Goal: Task Accomplishment & Management: Use online tool/utility

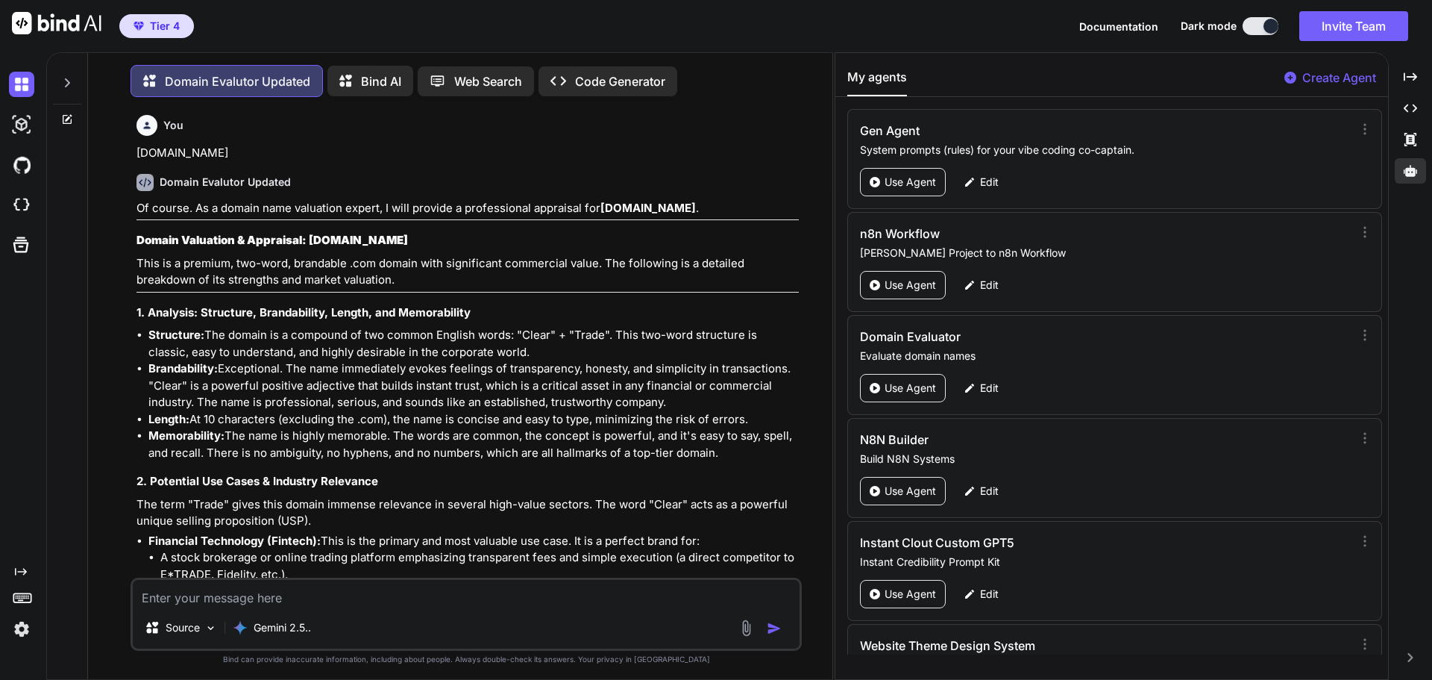
scroll to position [175, 0]
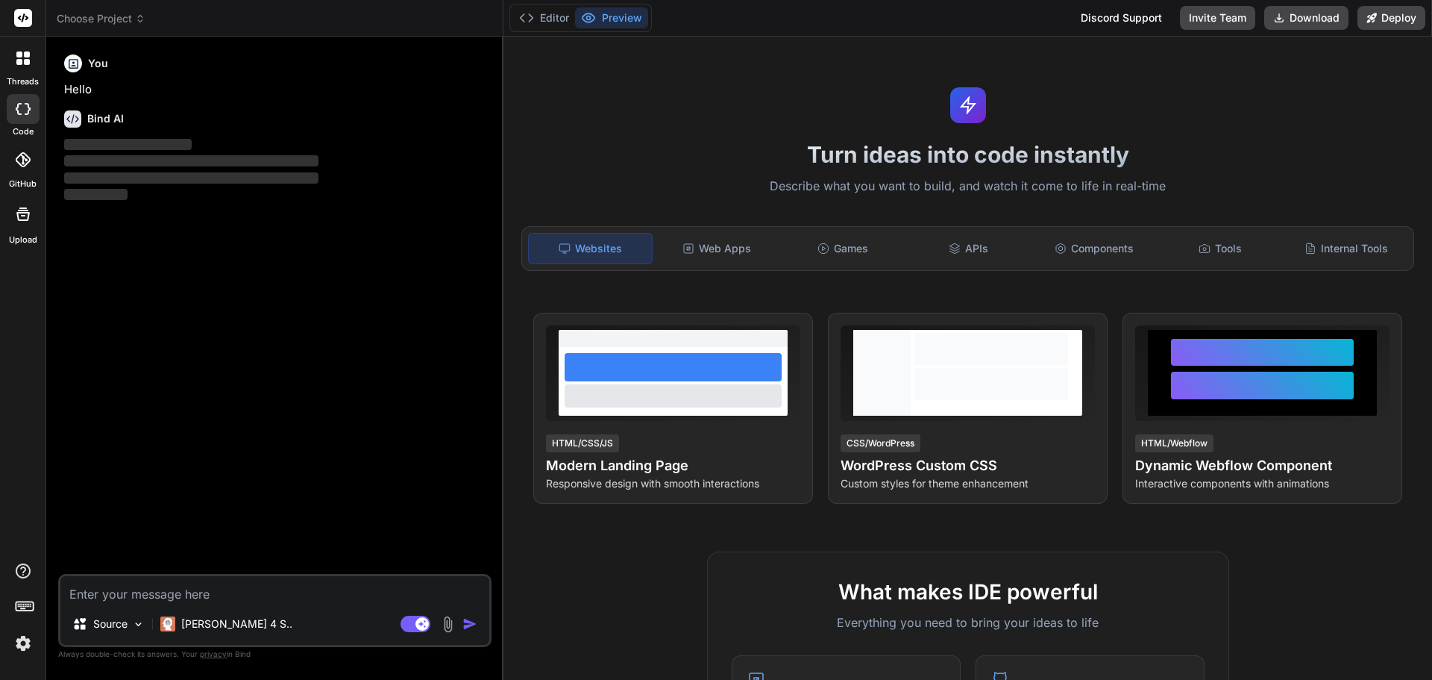
click at [20, 645] on img at bounding box center [22, 642] width 25 height 25
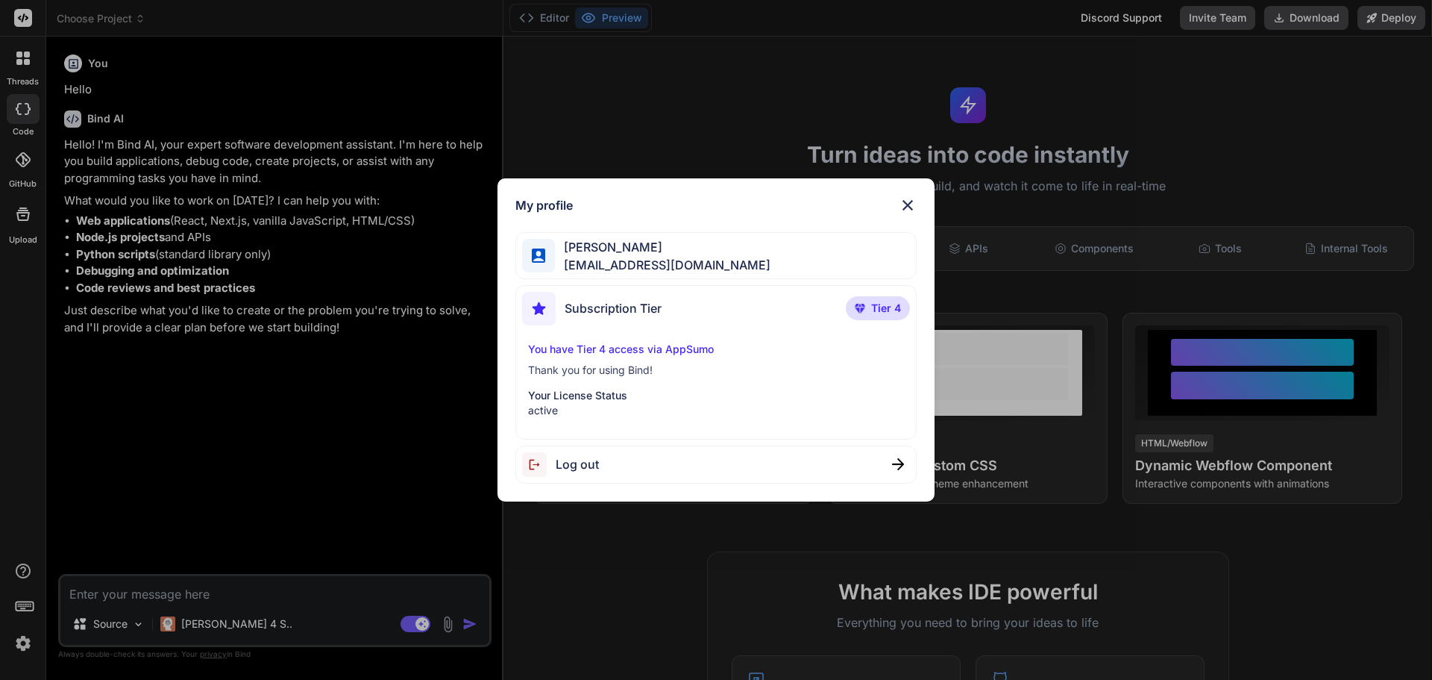
click at [867, 312] on p "Tier 4" at bounding box center [878, 308] width 64 height 24
click at [909, 201] on img at bounding box center [908, 205] width 18 height 18
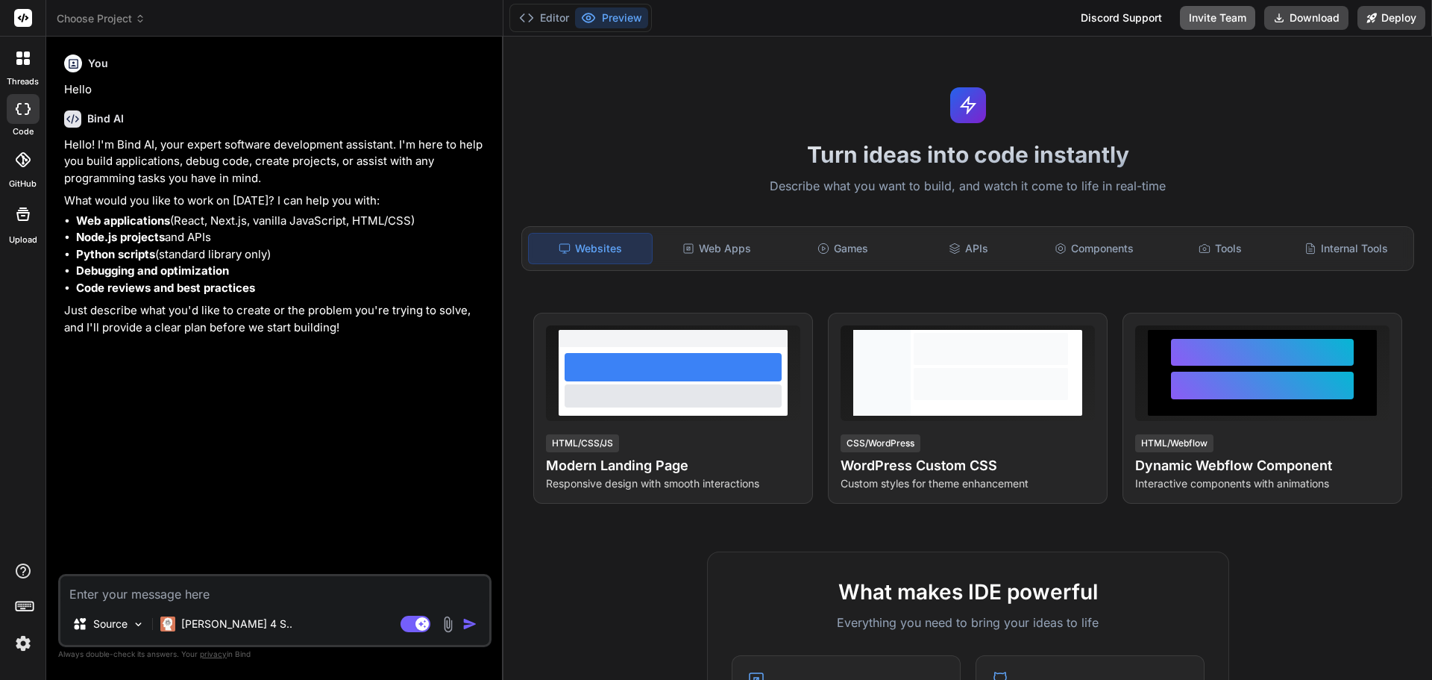
click at [1232, 16] on button "Invite Team" at bounding box center [1217, 18] width 75 height 24
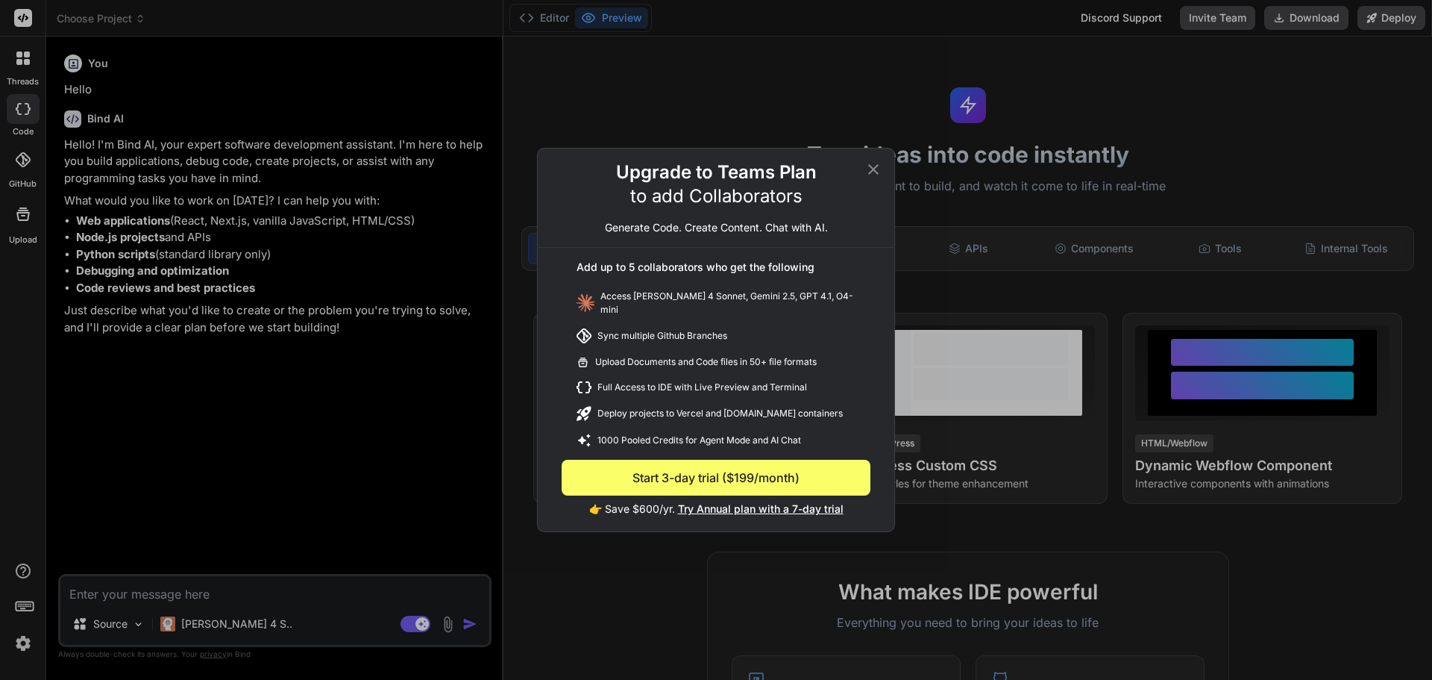
click at [1102, 112] on div "Upgrade to Teams Plan to add Collaborators Generate Code. Create Content. Chat …" at bounding box center [716, 340] width 1432 height 680
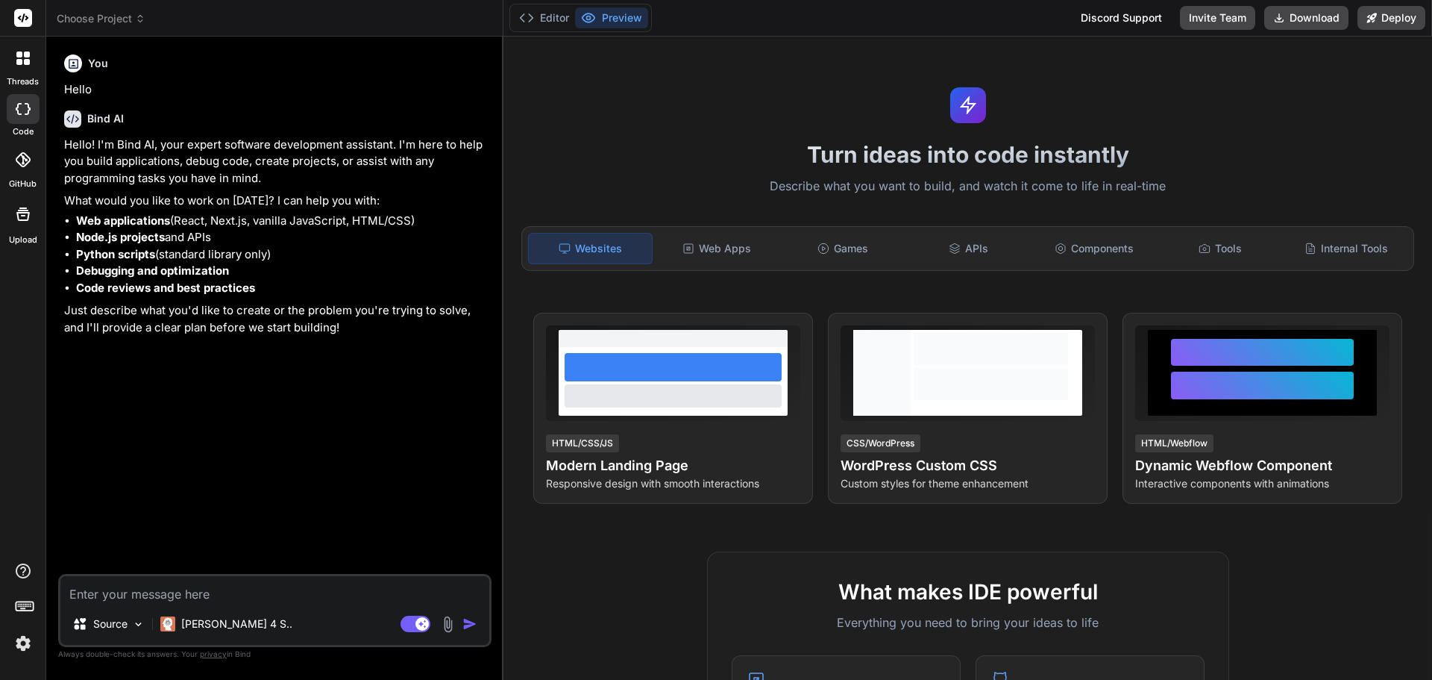
click at [23, 163] on icon at bounding box center [22, 159] width 15 height 15
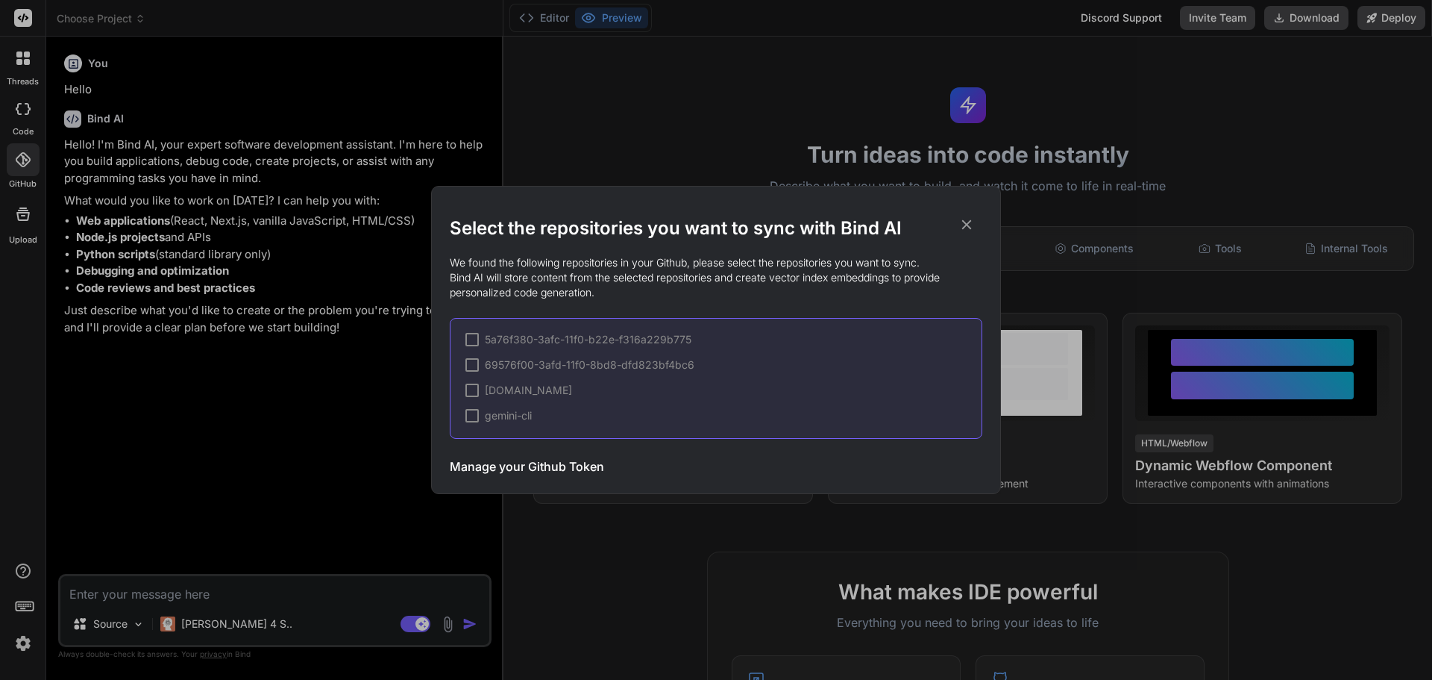
click at [14, 217] on div "Select the repositories you want to sync with Bind AI We found the following re…" at bounding box center [716, 340] width 1432 height 680
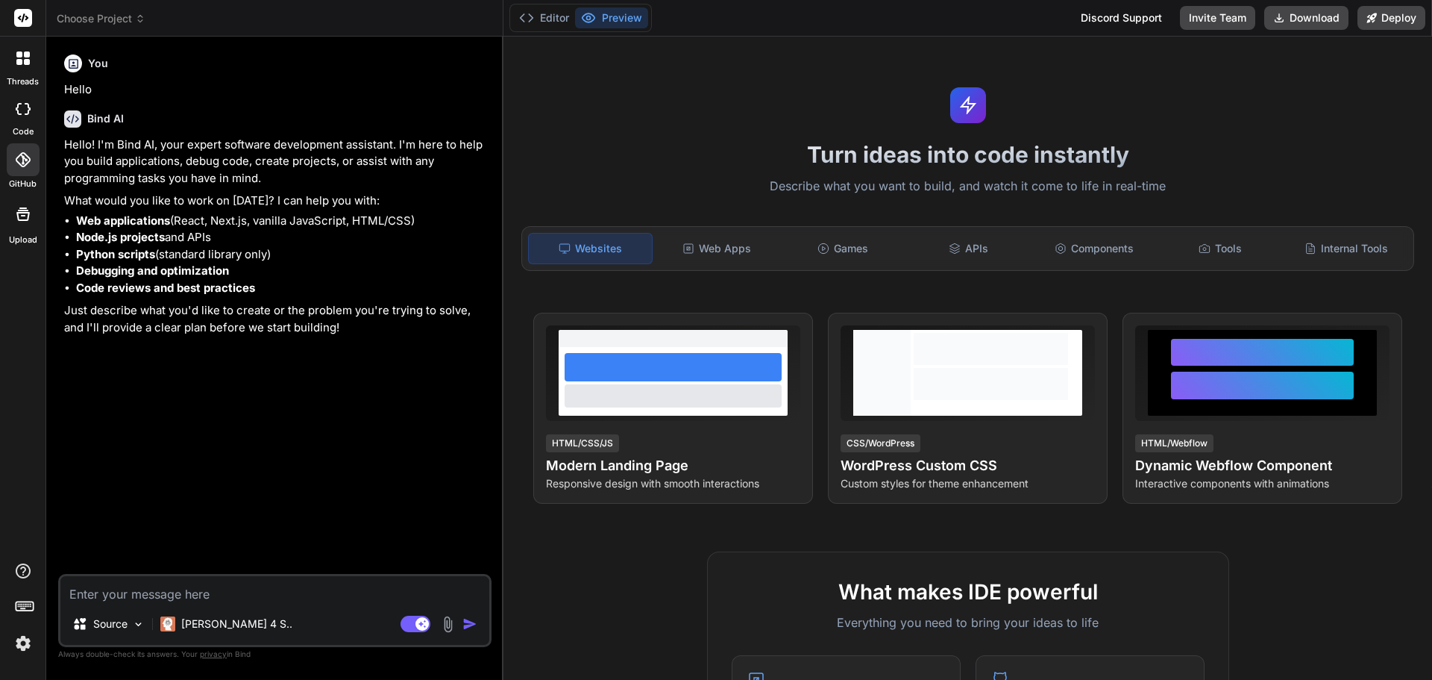
click at [14, 217] on icon at bounding box center [23, 214] width 18 height 18
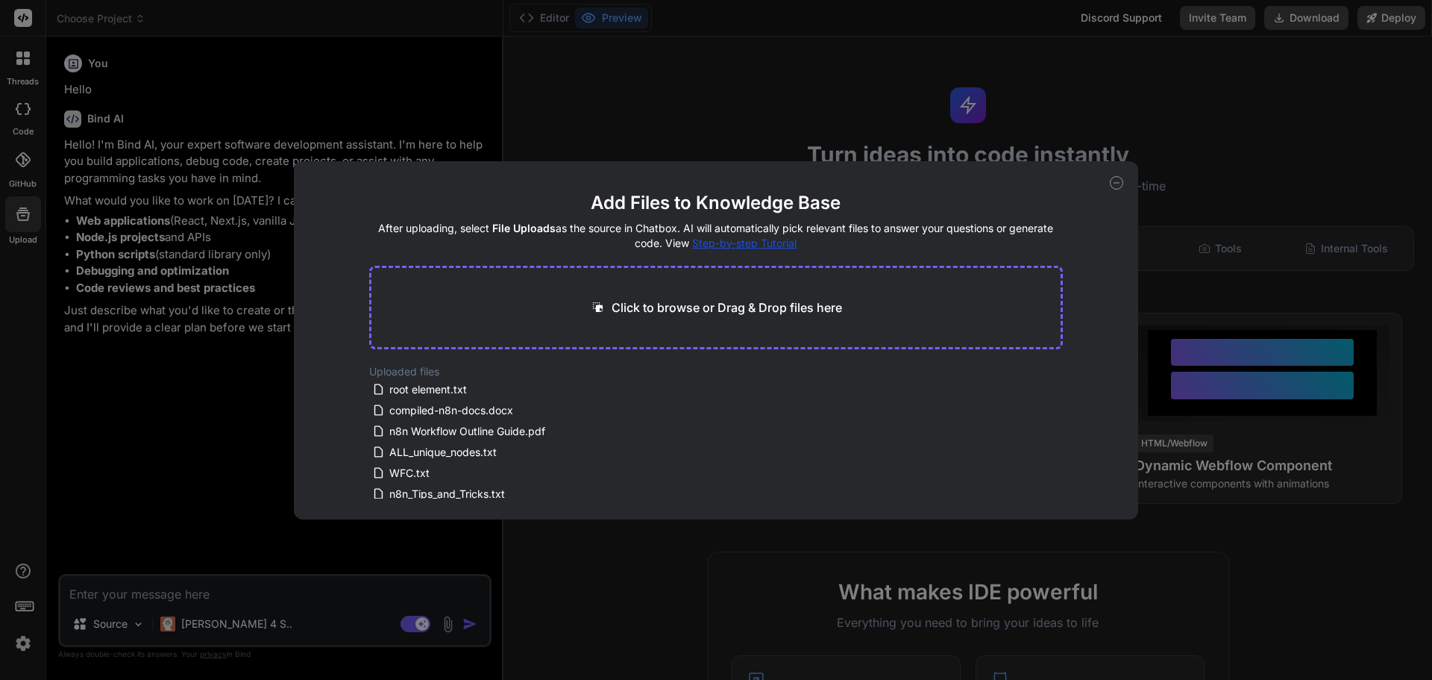
click at [1167, 156] on div "Add Files to Knowledge Base After uploading, select File Uploads as the source …" at bounding box center [716, 340] width 1432 height 680
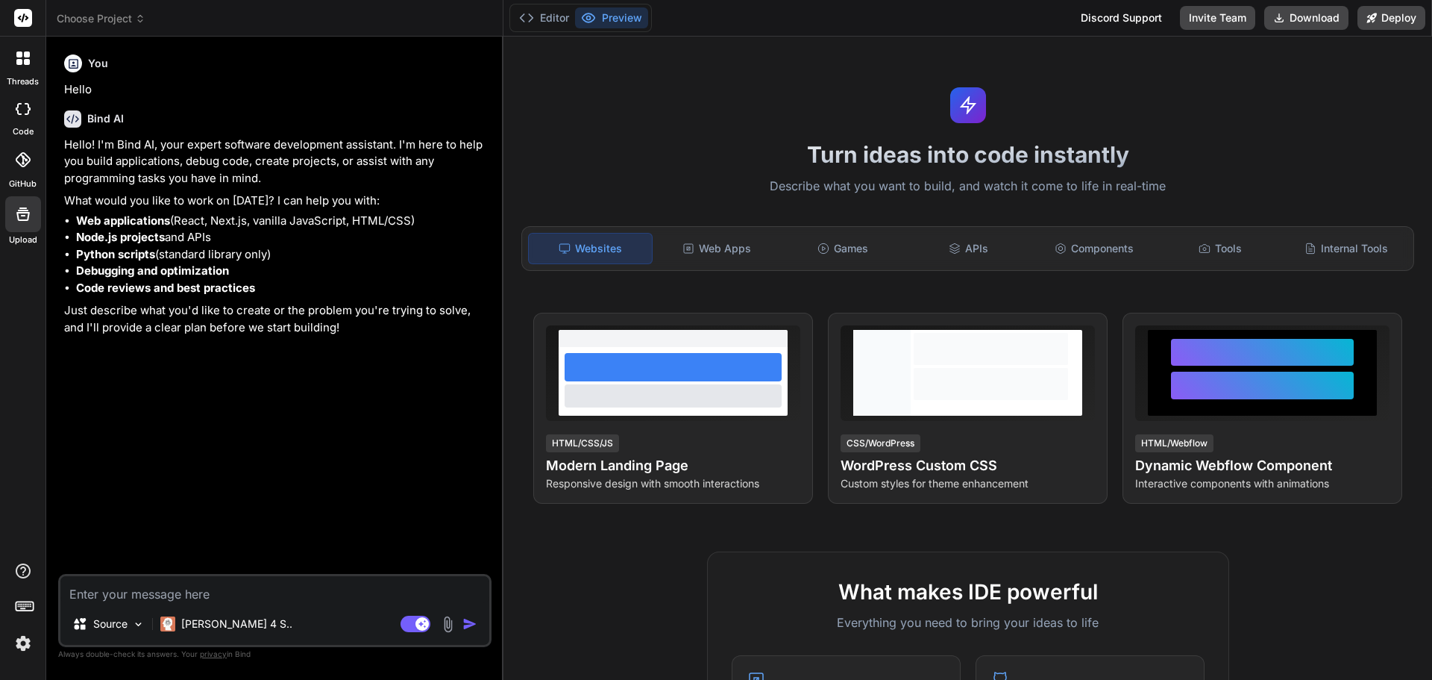
click at [22, 606] on rect at bounding box center [21, 606] width 1 height 1
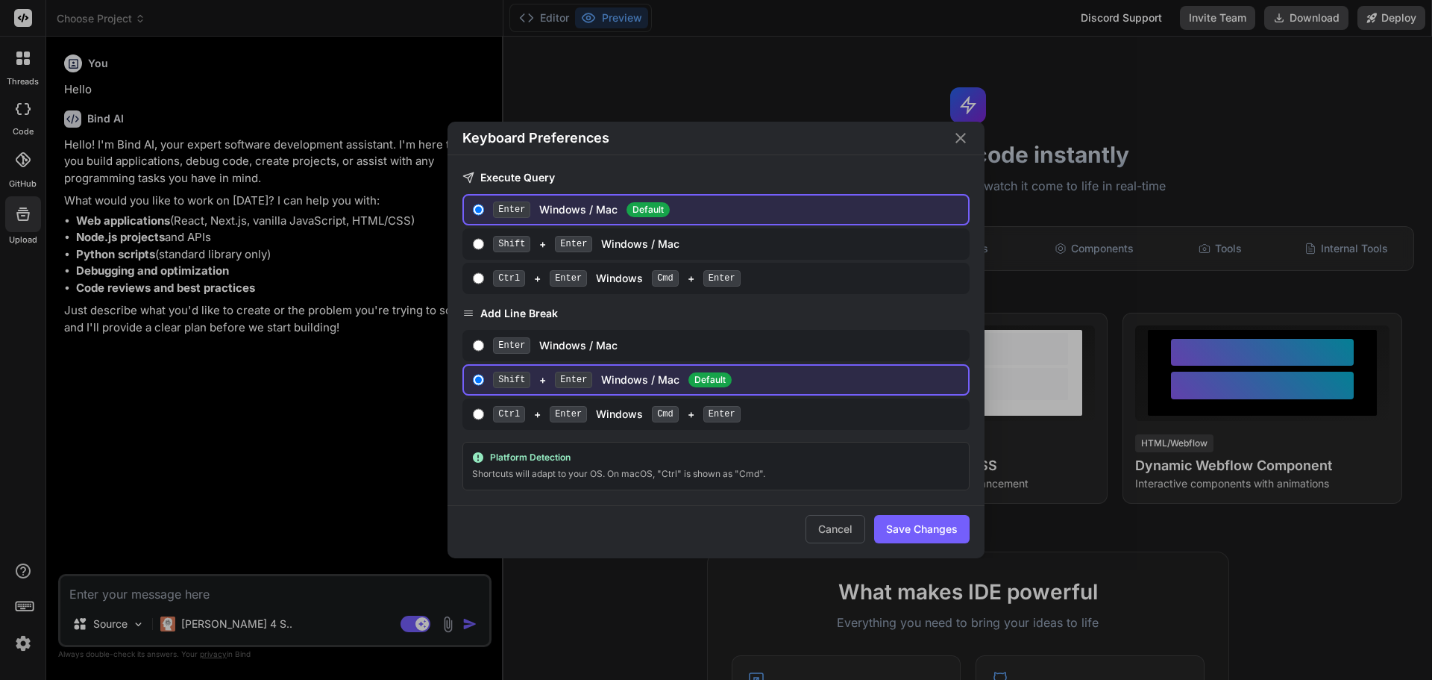
click at [963, 138] on icon "Close" at bounding box center [961, 138] width 18 height 18
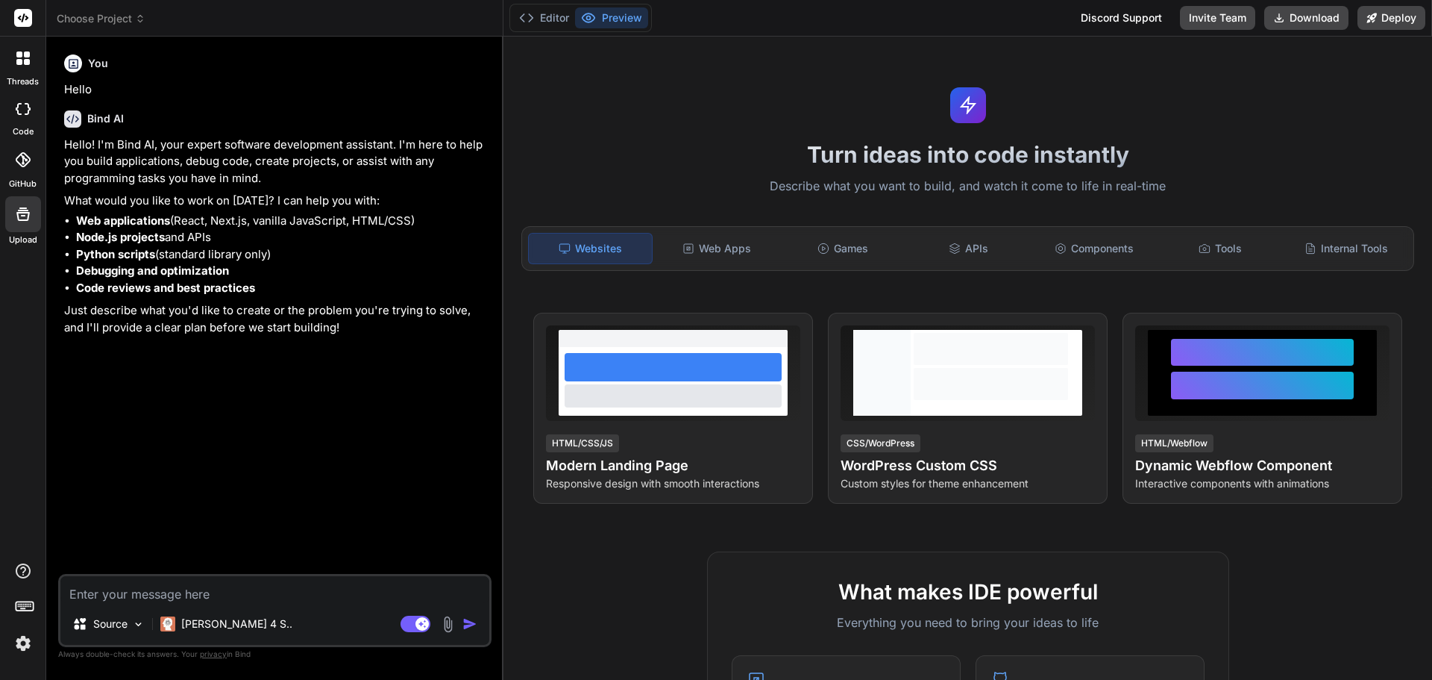
click at [18, 643] on img at bounding box center [22, 642] width 25 height 25
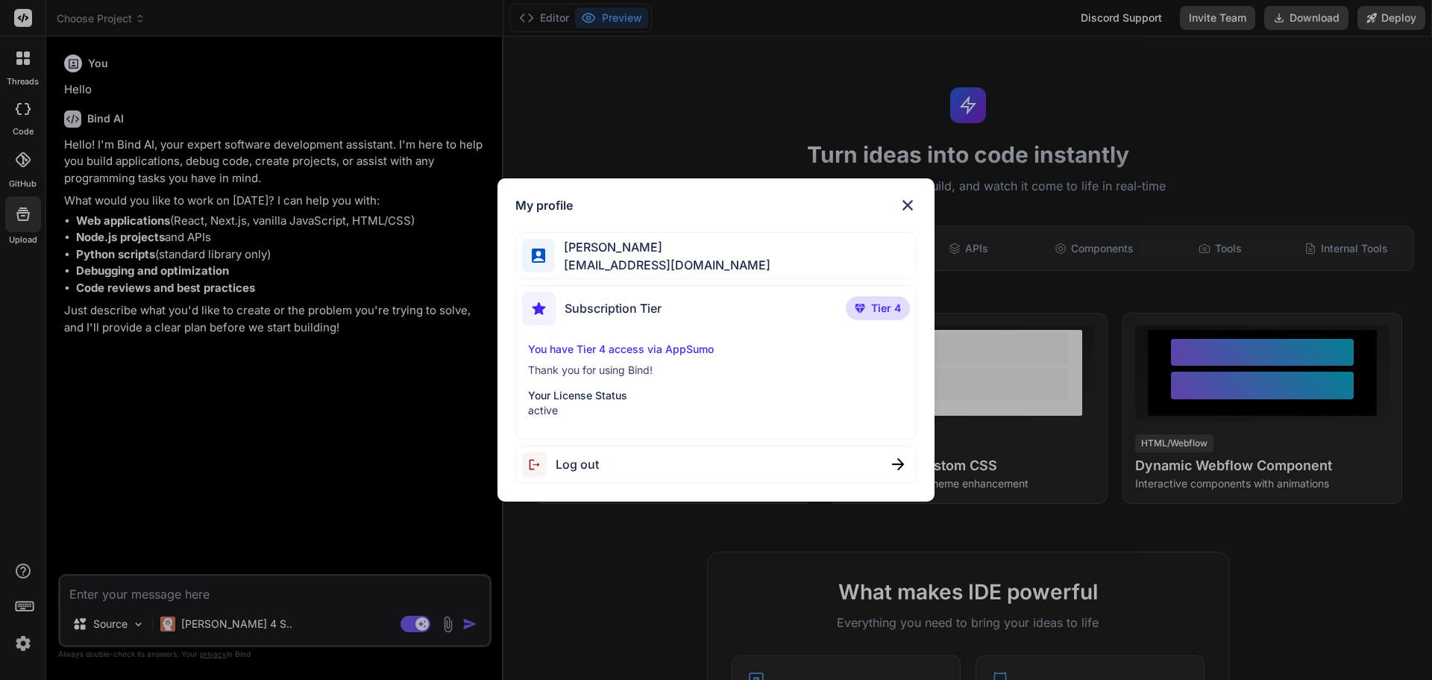
click at [877, 313] on span "Tier 4" at bounding box center [886, 308] width 30 height 15
click at [735, 328] on div "Subscription Tier Tier 4" at bounding box center [716, 312] width 389 height 40
click at [575, 104] on div "My profile [PERSON_NAME] [PERSON_NAME][EMAIL_ADDRESS][DOMAIN_NAME] Subscription…" at bounding box center [716, 340] width 1432 height 680
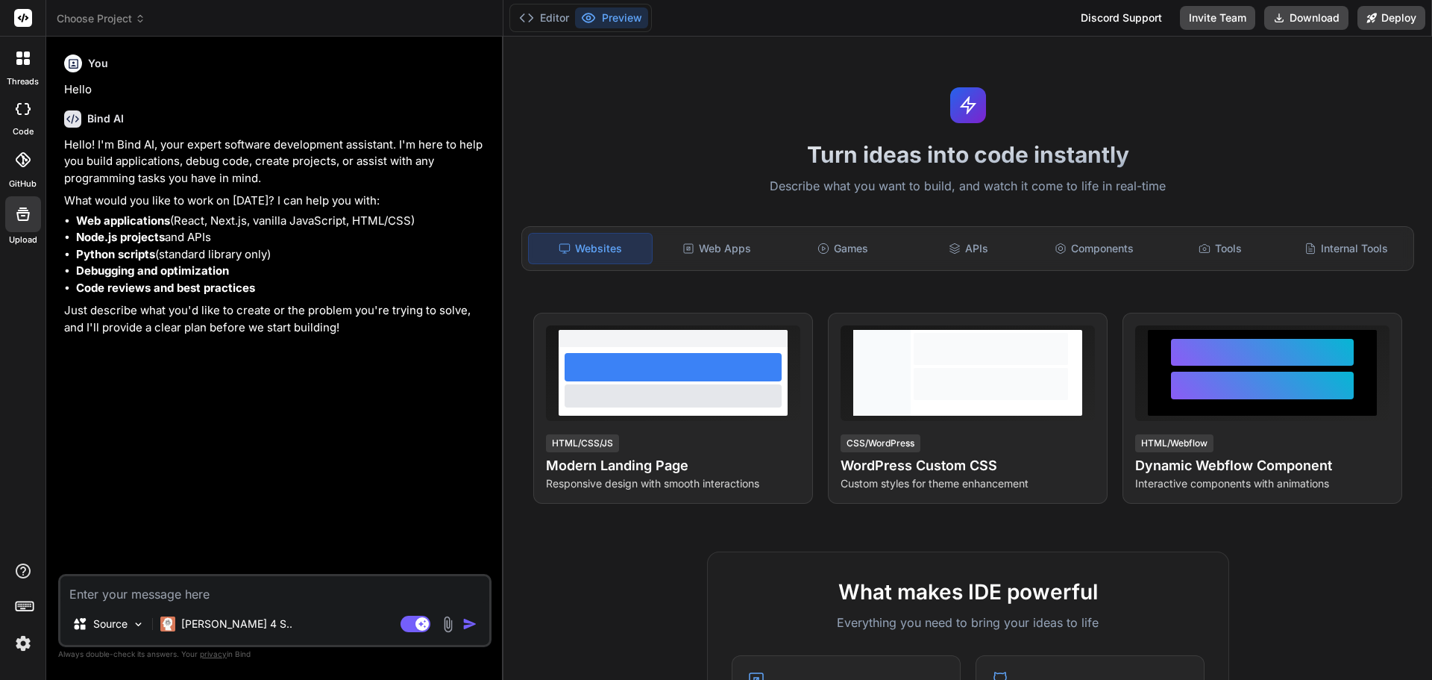
type textarea "x"
